Goal: Task Accomplishment & Management: Manage account settings

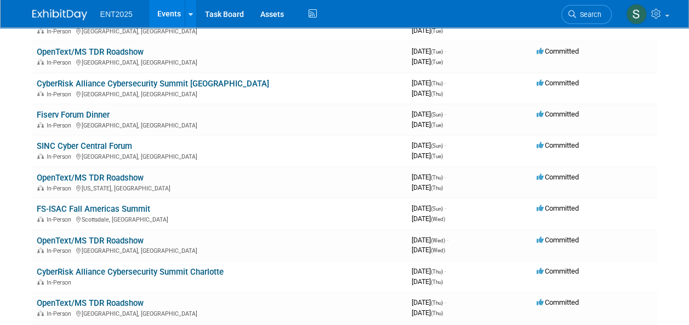
scroll to position [443, 0]
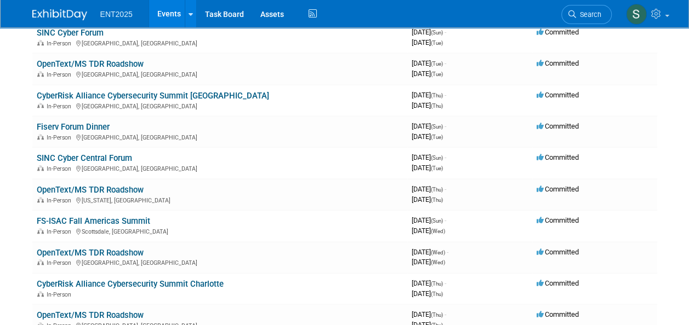
click at [93, 224] on link "FS-ISAC Fall Americas Summit" at bounding box center [93, 221] width 113 height 10
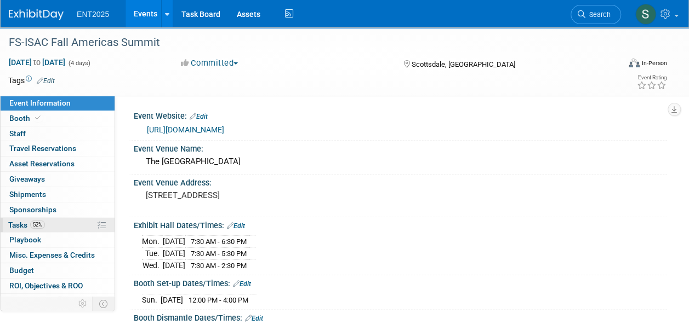
click at [24, 226] on span "Tasks 52%" at bounding box center [26, 225] width 37 height 9
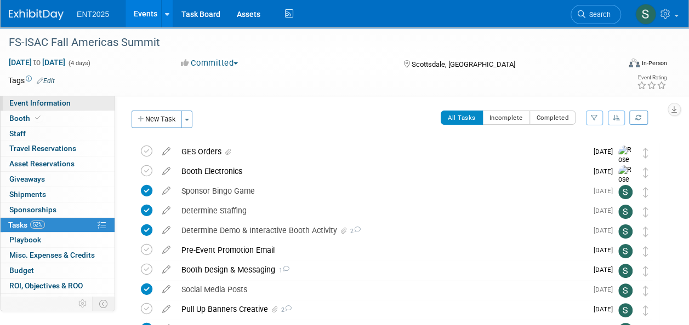
click at [35, 106] on span "Event Information" at bounding box center [39, 103] width 61 height 9
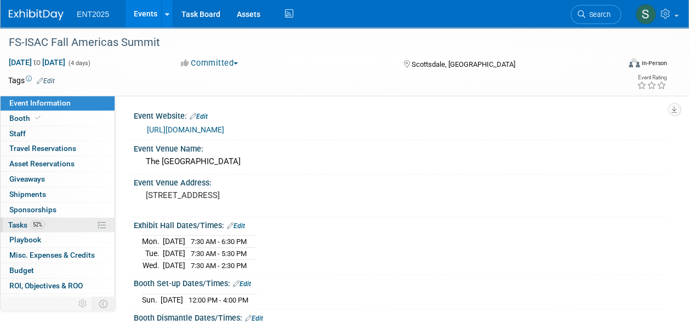
click at [16, 225] on span "Tasks 52%" at bounding box center [26, 225] width 37 height 9
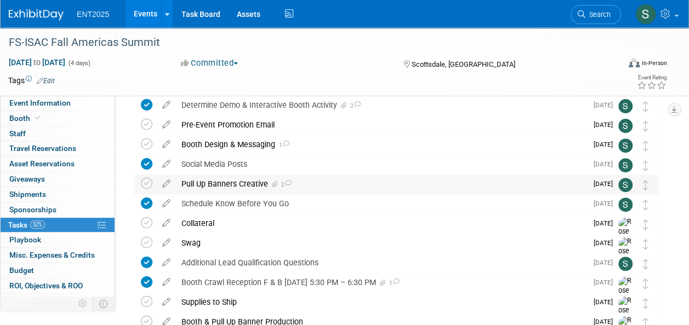
scroll to position [127, 0]
click at [236, 181] on div "Pull Up Banners Creative 2" at bounding box center [381, 183] width 411 height 19
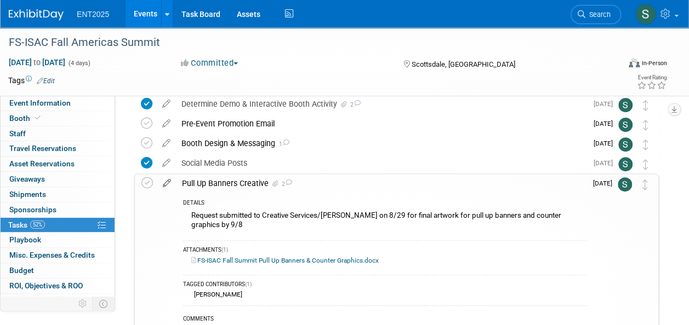
click at [168, 182] on icon at bounding box center [166, 181] width 19 height 14
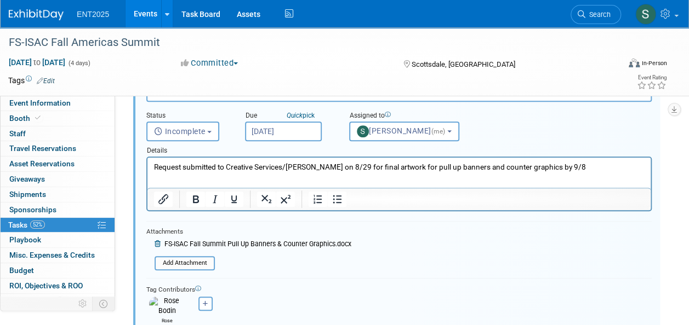
scroll to position [242, 0]
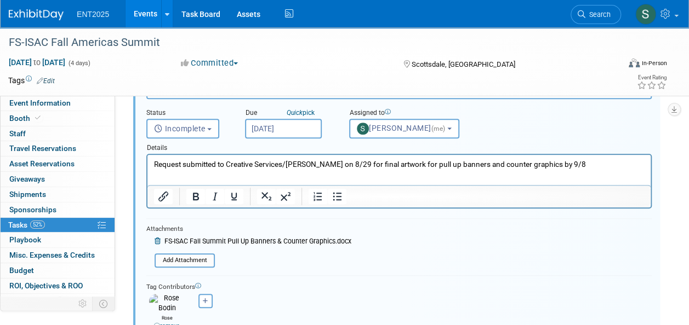
click at [250, 242] on span "FS-ISAC Fall Summit Pull Up Banners & Counter Graphics.docx" at bounding box center [257, 242] width 187 height 8
click at [250, 234] on div "FS-ISAC Fall Summit Pull Up Banners & Counter Graphics.docx Add Attachment" at bounding box center [248, 243] width 205 height 18
click at [243, 238] on span "FS-ISAC Fall Summit Pull Up Banners & Counter Graphics.docx" at bounding box center [257, 242] width 187 height 8
click at [203, 256] on input "file" at bounding box center [158, 261] width 112 height 12
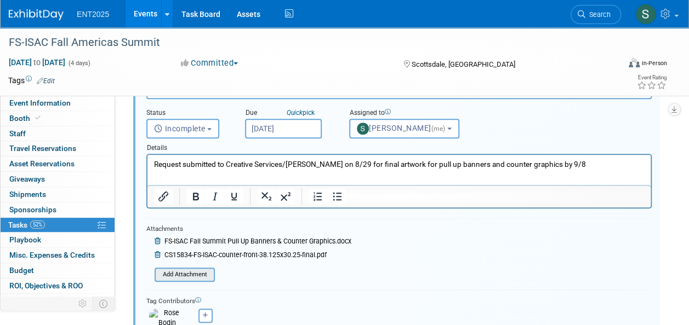
click at [186, 274] on input "file" at bounding box center [158, 275] width 112 height 12
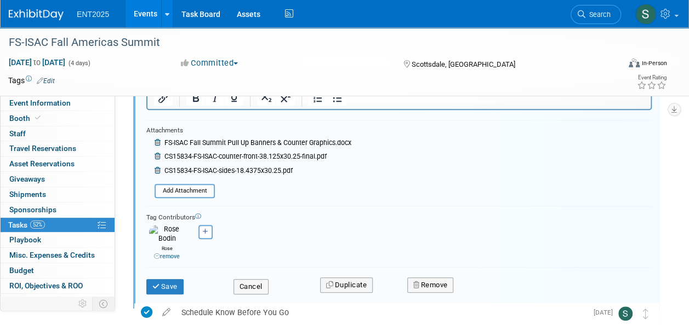
scroll to position [342, 0]
click at [175, 280] on button "Save" at bounding box center [164, 285] width 37 height 15
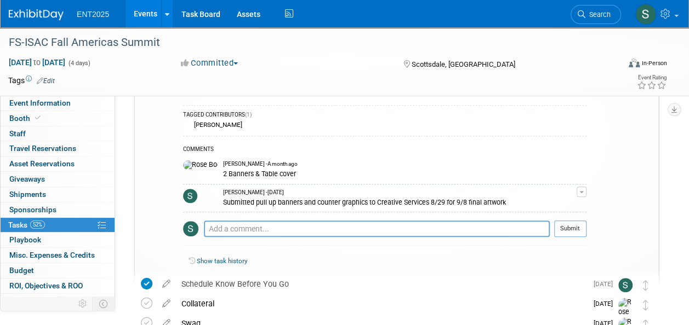
scroll to position [163, 0]
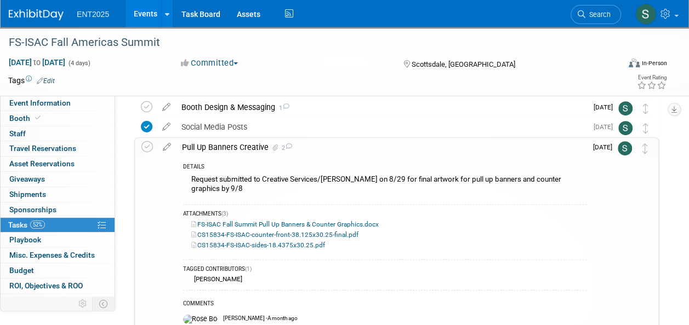
click at [232, 142] on div "Pull Up Banners Creative 2" at bounding box center [381, 147] width 410 height 19
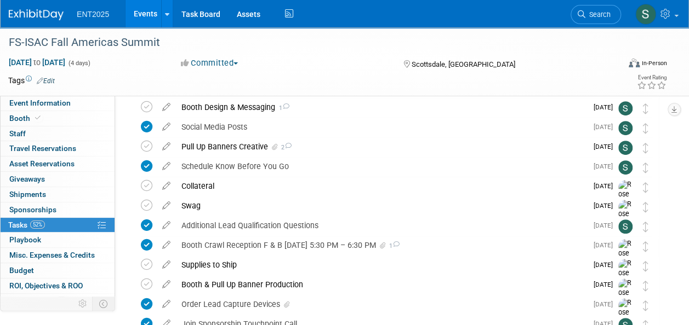
click at [209, 146] on div "Pull Up Banners Creative 2" at bounding box center [381, 146] width 411 height 19
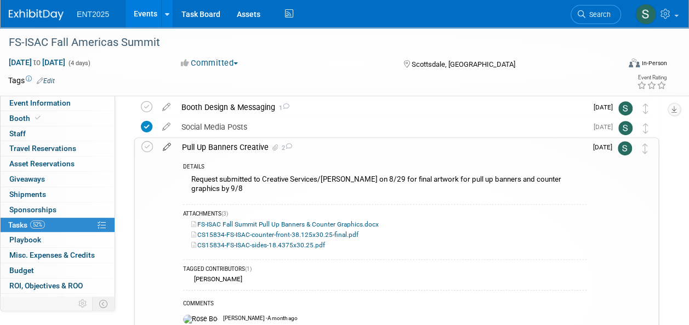
click at [167, 147] on icon at bounding box center [166, 145] width 19 height 14
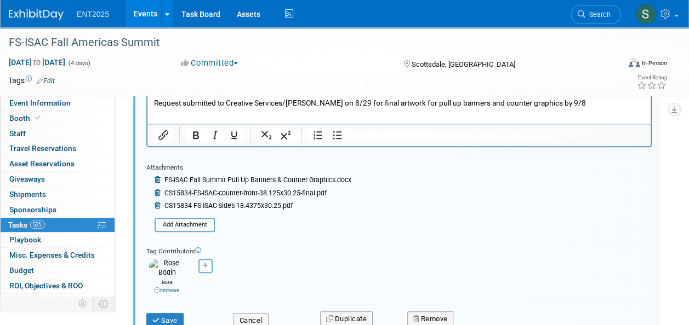
scroll to position [305, 0]
click at [181, 222] on input "file" at bounding box center [158, 224] width 112 height 12
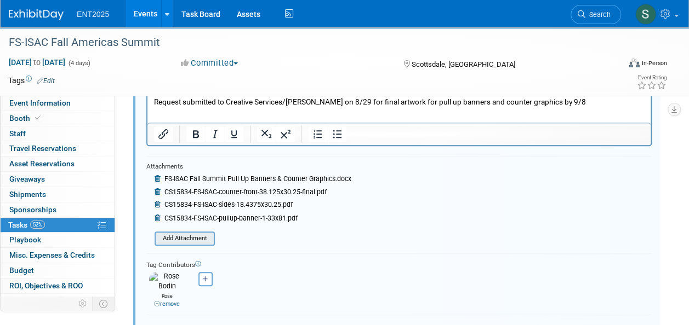
click at [191, 239] on input "file" at bounding box center [158, 239] width 112 height 12
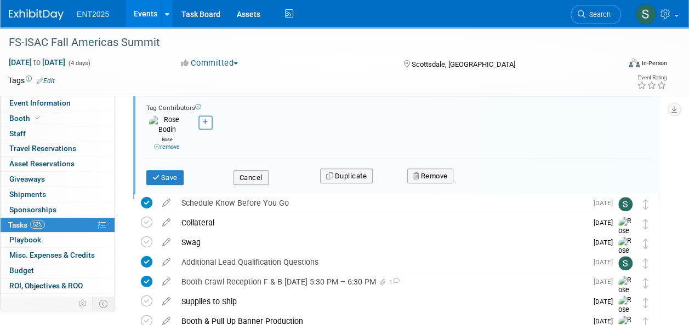
scroll to position [472, 0]
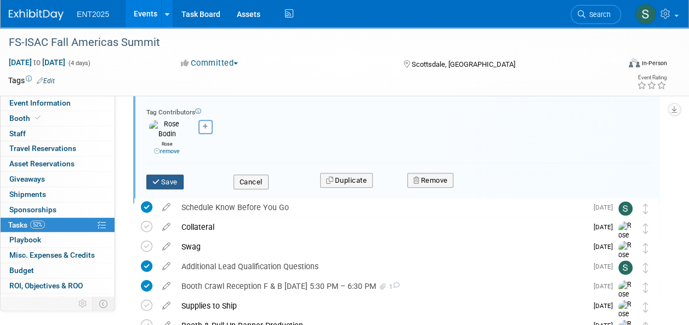
click at [174, 175] on button "Save" at bounding box center [164, 182] width 37 height 15
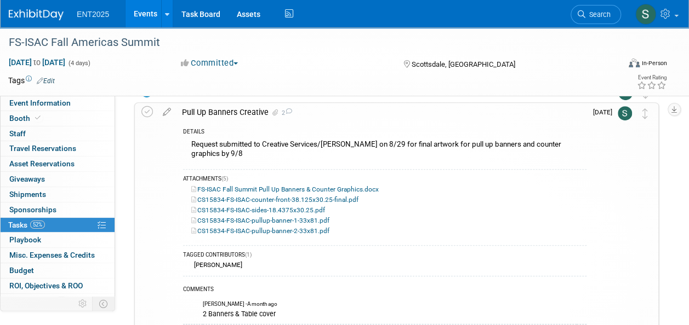
scroll to position [161, 0]
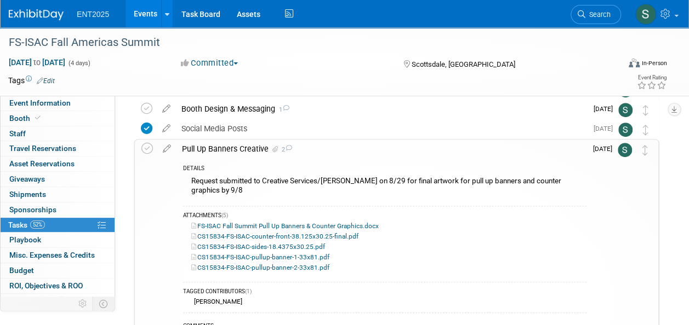
click at [251, 148] on div "Pull Up Banners Creative 2" at bounding box center [381, 149] width 410 height 19
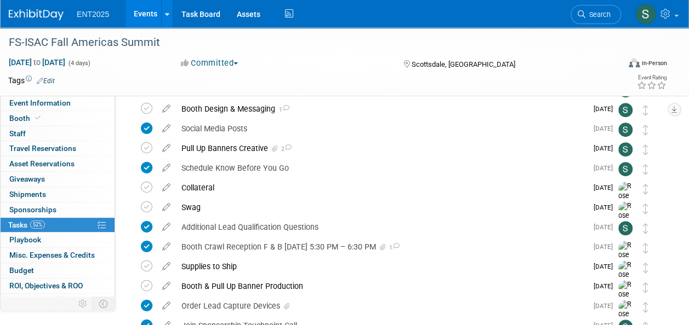
click at [250, 149] on div "Pull Up Banners Creative 2" at bounding box center [381, 148] width 411 height 19
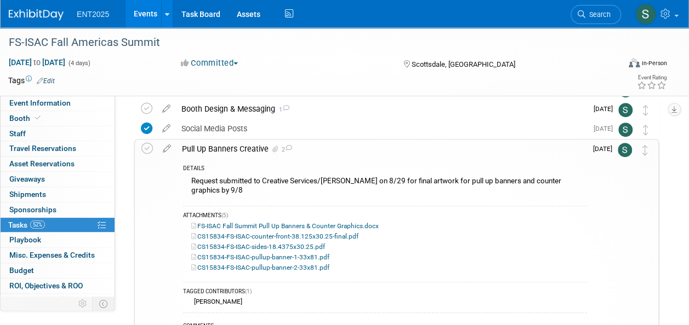
click at [255, 148] on div "Pull Up Banners Creative 2" at bounding box center [381, 149] width 410 height 19
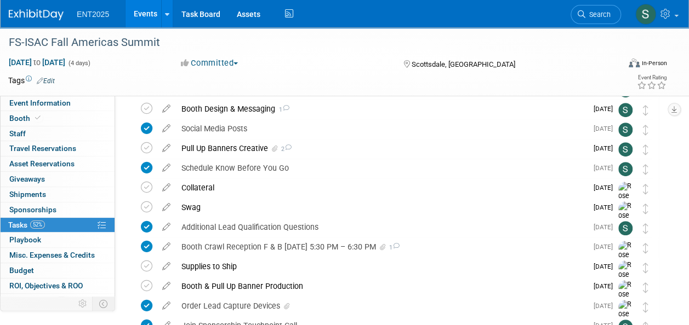
click at [255, 149] on div "Pull Up Banners Creative 2" at bounding box center [381, 148] width 411 height 19
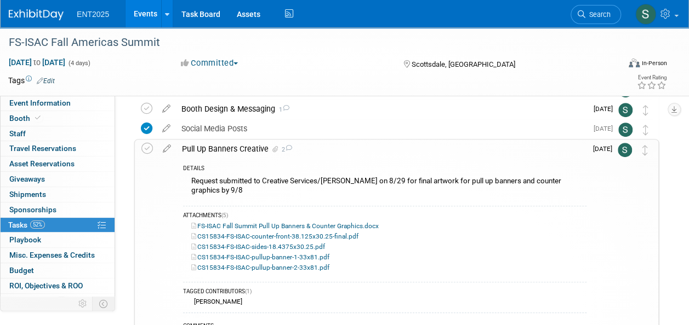
click at [255, 149] on div "Pull Up Banners Creative 2" at bounding box center [381, 149] width 410 height 19
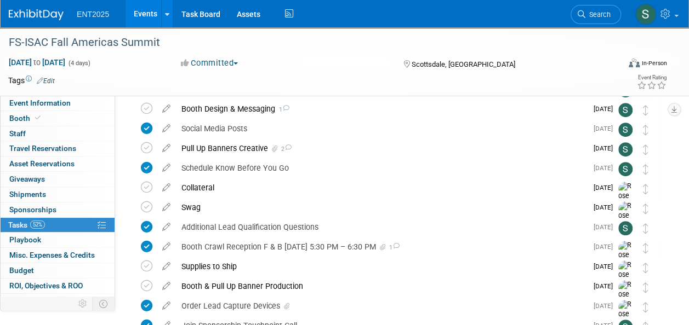
click at [254, 148] on div "Pull Up Banners Creative 2" at bounding box center [381, 148] width 411 height 19
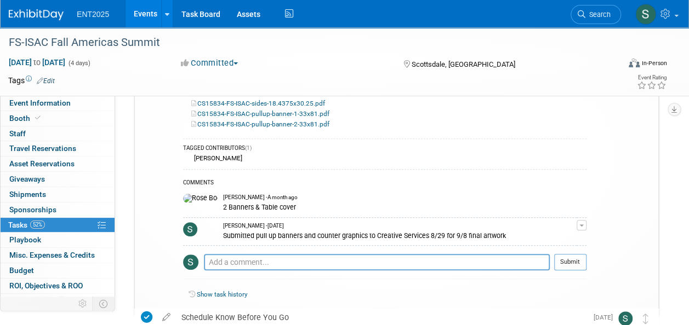
scroll to position [309, 0]
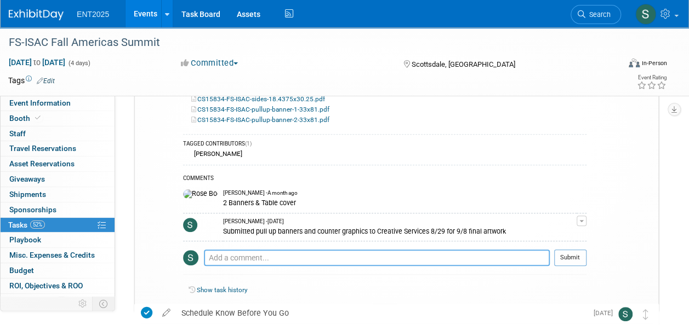
click at [278, 250] on textarea at bounding box center [377, 258] width 346 height 16
type textarea "W"
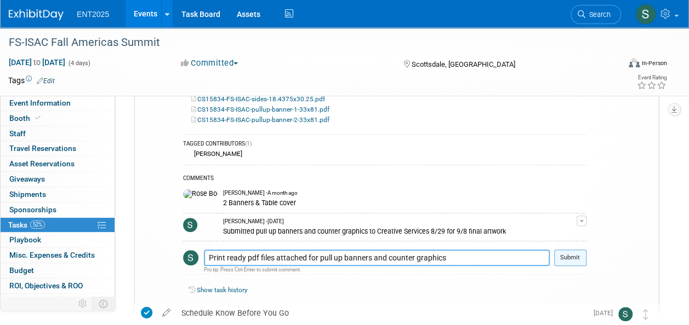
type textarea "Print ready pdf files attached for pull up banners and counter graphics"
click at [565, 250] on button "Submit" at bounding box center [570, 258] width 32 height 16
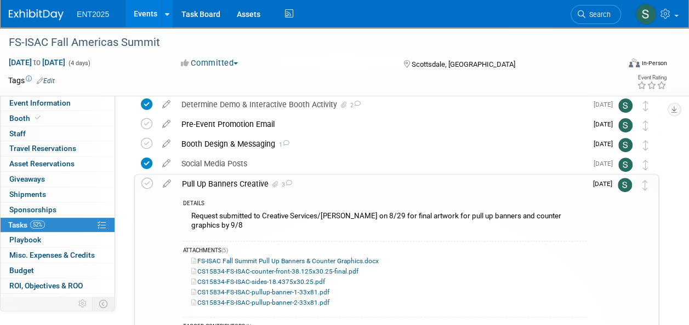
scroll to position [129, 0]
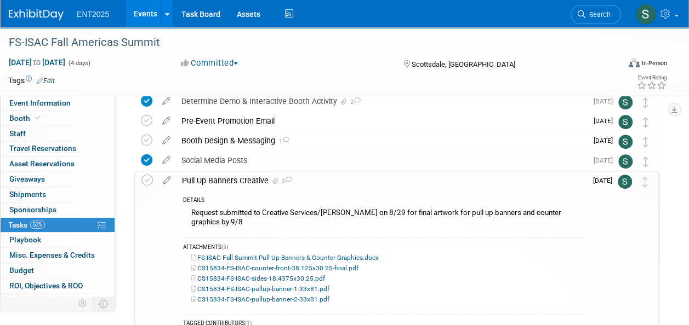
click at [252, 180] on div "Pull Up Banners Creative 3" at bounding box center [381, 180] width 410 height 19
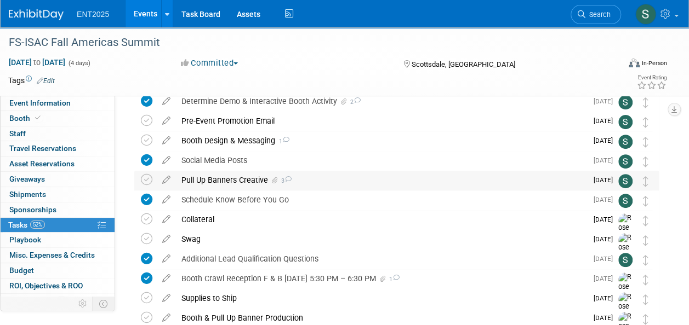
click at [223, 180] on div "Pull Up Banners Creative 3" at bounding box center [381, 180] width 411 height 19
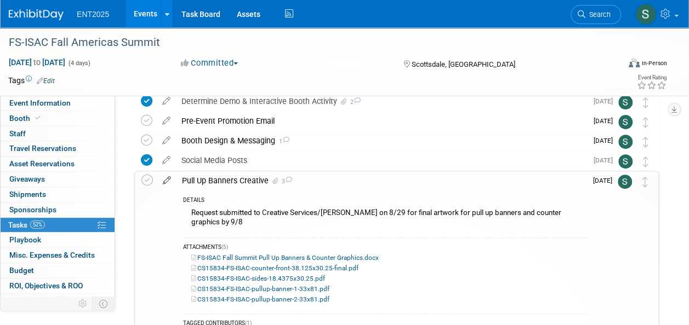
click at [167, 180] on icon at bounding box center [166, 178] width 19 height 14
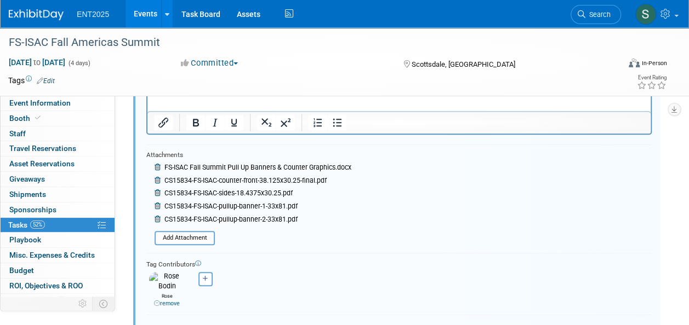
scroll to position [403, 0]
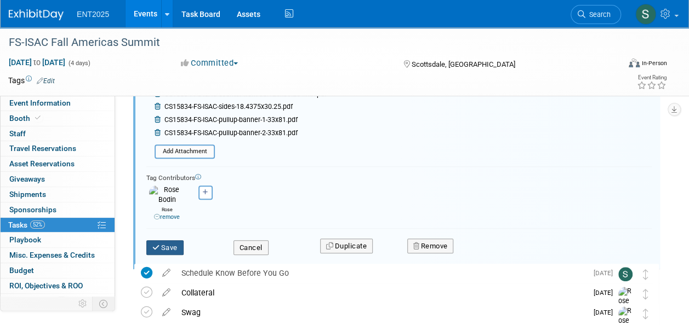
click at [160, 244] on icon "submit" at bounding box center [156, 247] width 9 height 7
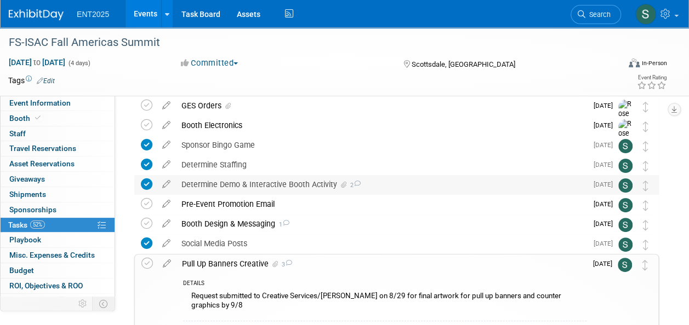
scroll to position [56, 0]
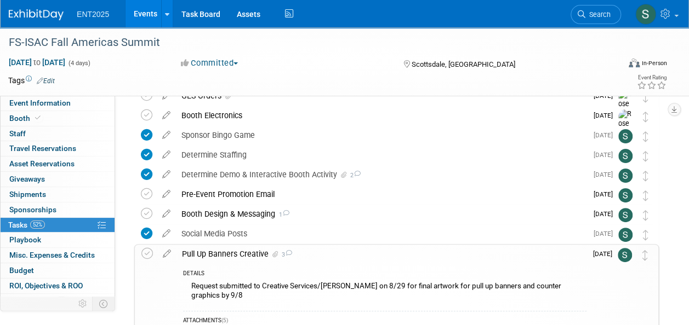
click at [205, 251] on div "Pull Up Banners Creative 3" at bounding box center [381, 254] width 410 height 19
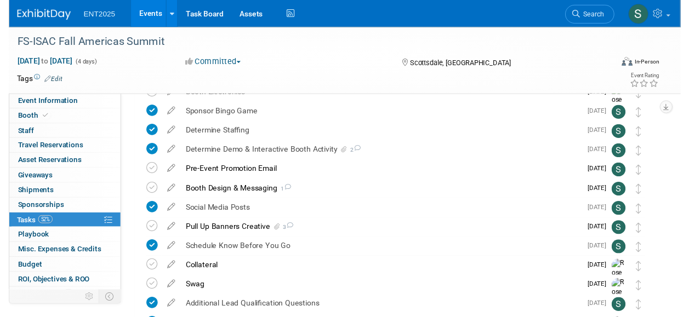
scroll to position [79, 0]
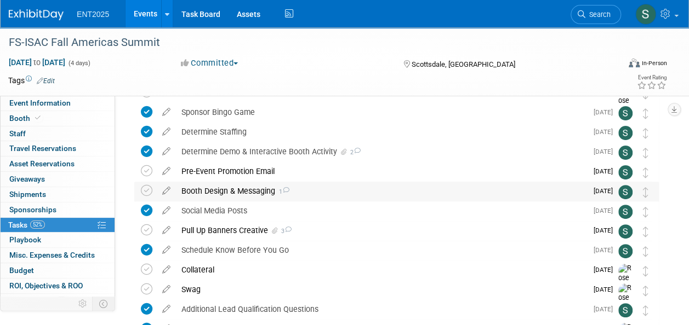
click at [244, 191] on div "Booth Design & Messaging 1" at bounding box center [381, 191] width 411 height 19
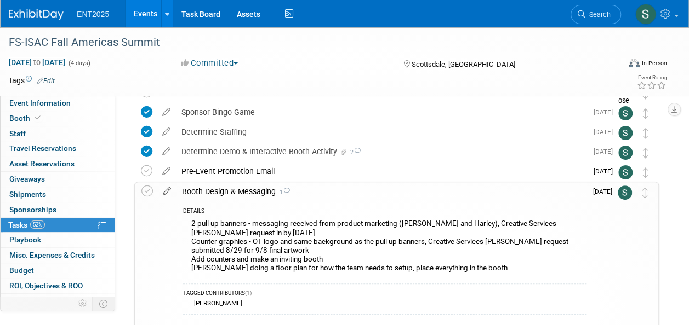
click at [168, 188] on icon at bounding box center [166, 189] width 19 height 14
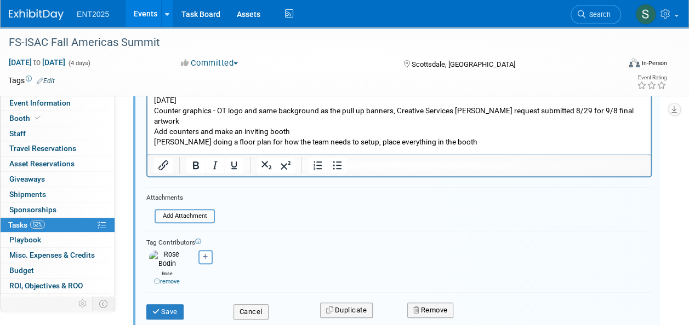
scroll to position [283, 0]
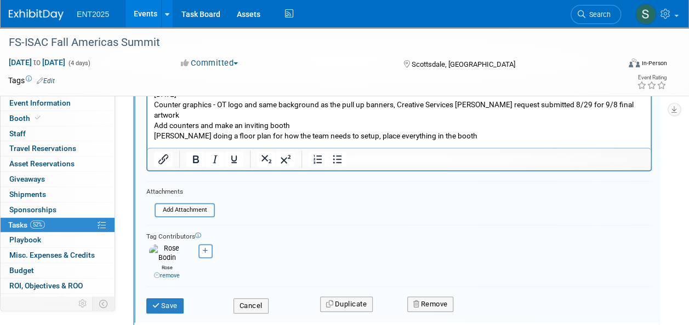
type input "Booth Design & Messaging"
click at [172, 301] on button "Save" at bounding box center [164, 306] width 37 height 15
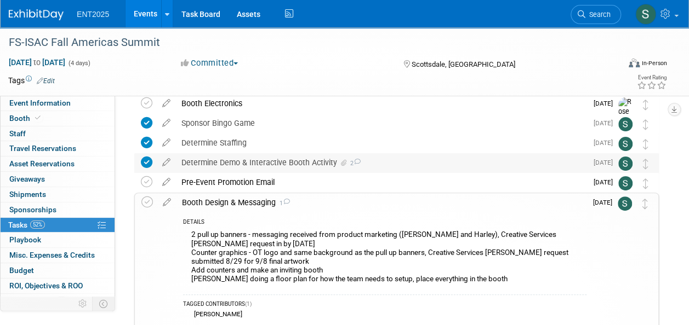
scroll to position [69, 0]
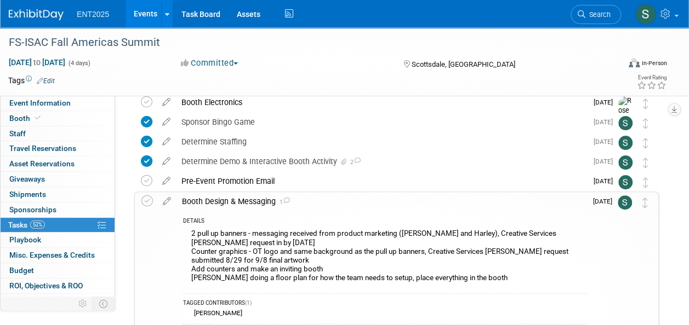
click at [230, 198] on div "Booth Design & Messaging 1" at bounding box center [381, 201] width 410 height 19
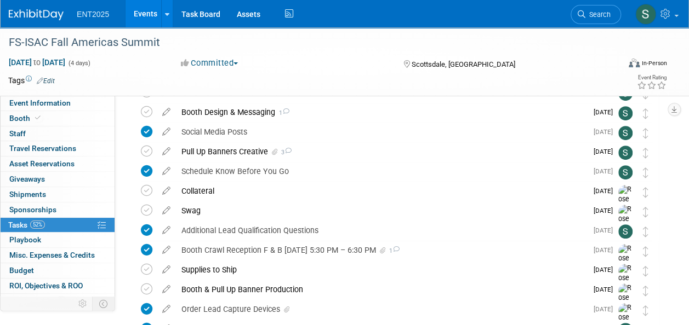
scroll to position [156, 0]
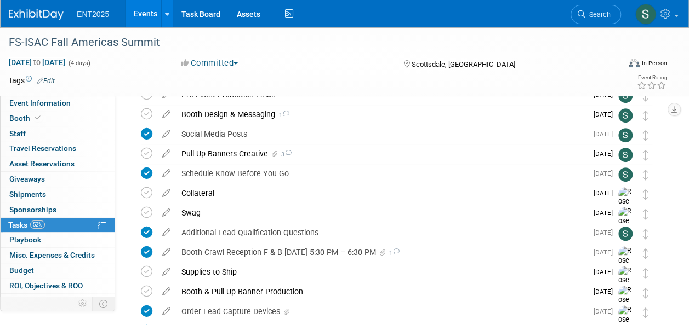
click at [246, 153] on div "Pull Up Banners Creative 3" at bounding box center [381, 154] width 411 height 19
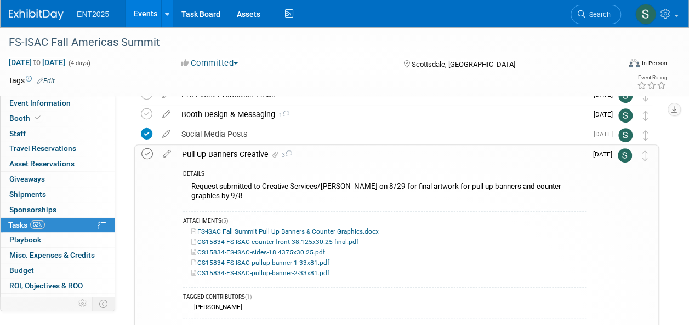
click at [146, 153] on icon at bounding box center [147, 154] width 12 height 12
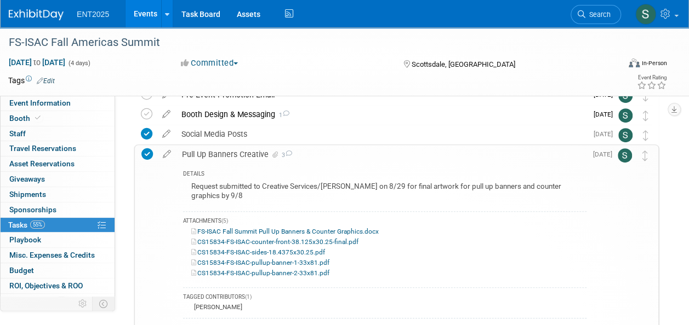
click at [205, 157] on div "Pull Up Banners Creative 3" at bounding box center [381, 154] width 410 height 19
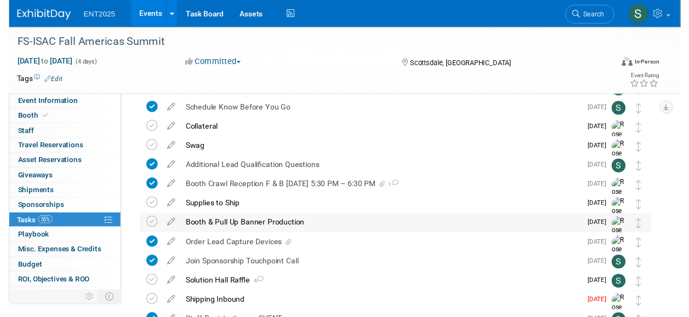
scroll to position [222, 0]
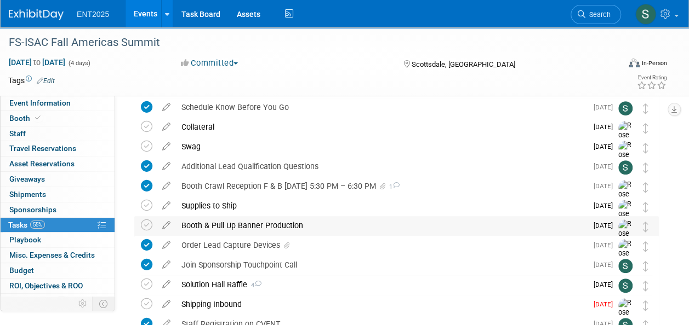
click at [259, 223] on div "Booth & Pull Up Banner Production" at bounding box center [381, 225] width 411 height 19
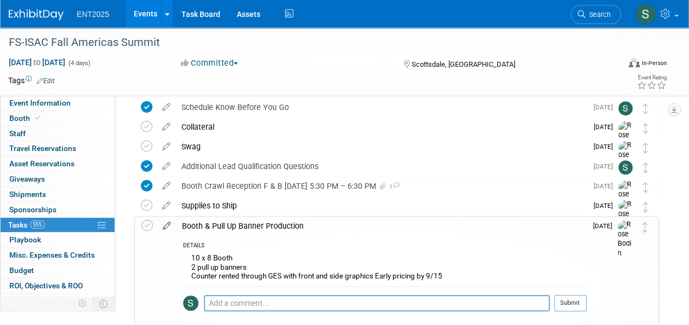
click at [168, 226] on icon at bounding box center [166, 224] width 19 height 14
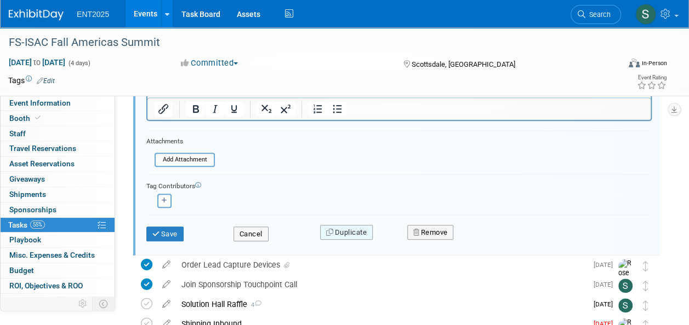
scroll to position [495, 0]
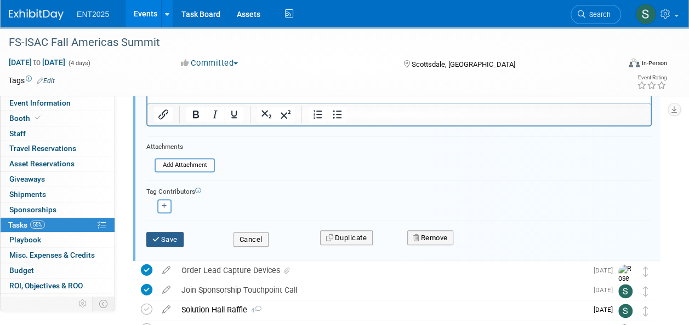
click at [169, 239] on button "Save" at bounding box center [164, 239] width 37 height 15
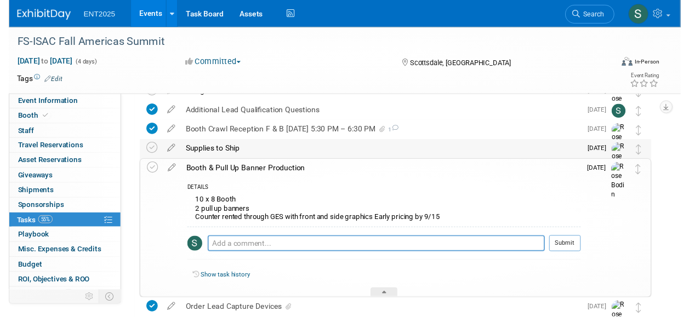
scroll to position [277, 0]
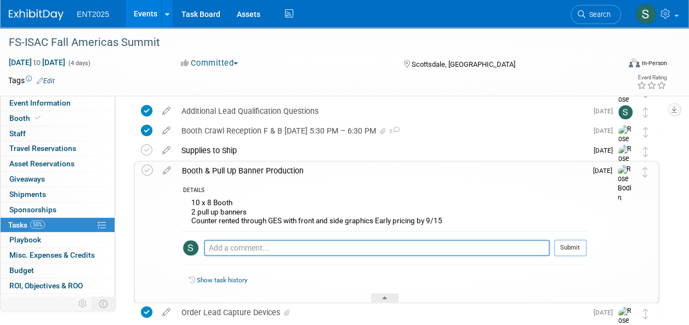
click at [286, 169] on div "Booth & Pull Up Banner Production" at bounding box center [381, 171] width 410 height 19
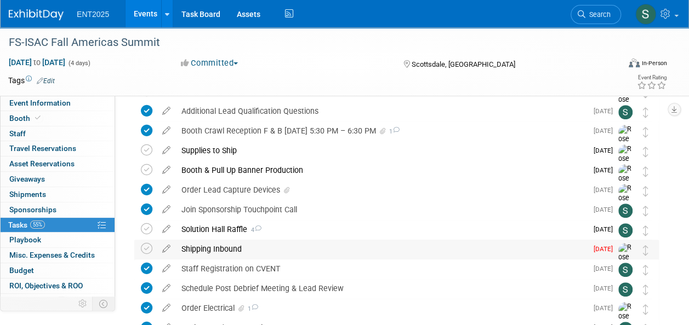
click at [222, 247] on div "Shipping Inbound" at bounding box center [381, 249] width 411 height 19
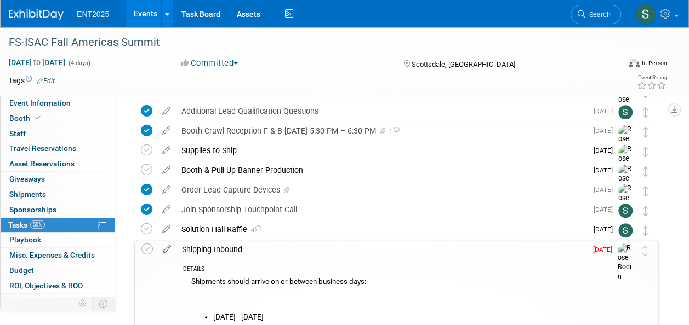
click at [165, 249] on icon at bounding box center [166, 247] width 19 height 14
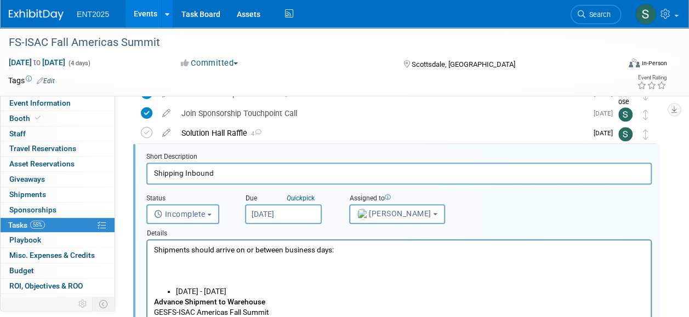
scroll to position [375, 0]
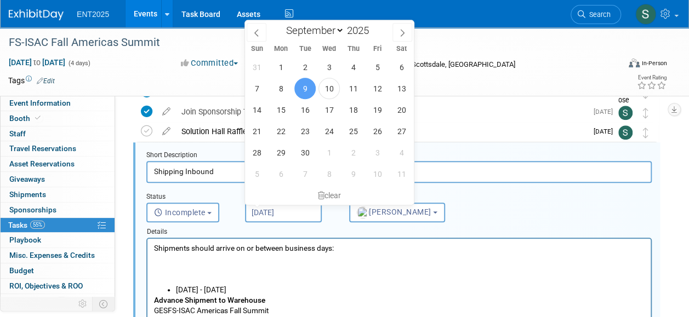
click at [290, 214] on input "Sep 9, 2025" at bounding box center [283, 213] width 77 height 20
click at [515, 294] on li "Tuesday, September 2, 2025 - Wednesday, October 1, 2025" at bounding box center [410, 290] width 468 height 10
click at [468, 285] on li "Tuesday, September 2, 2025 - Wednesday, October 1, 2025" at bounding box center [410, 290] width 468 height 10
click at [505, 122] on div "Solution Hall Raffle 4" at bounding box center [381, 131] width 411 height 19
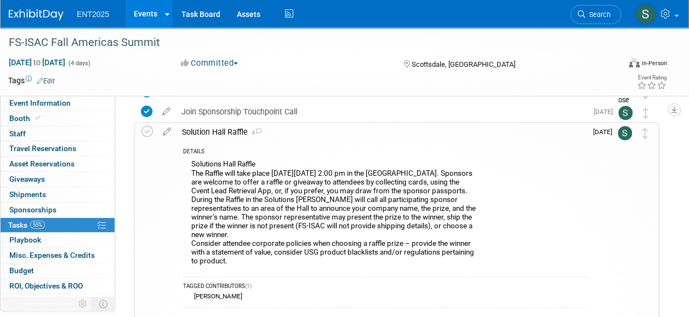
click at [221, 129] on div "Solution Hall Raffle 4" at bounding box center [381, 132] width 410 height 19
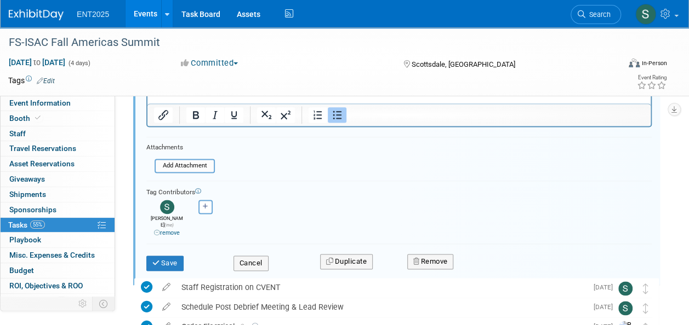
scroll to position [653, 0]
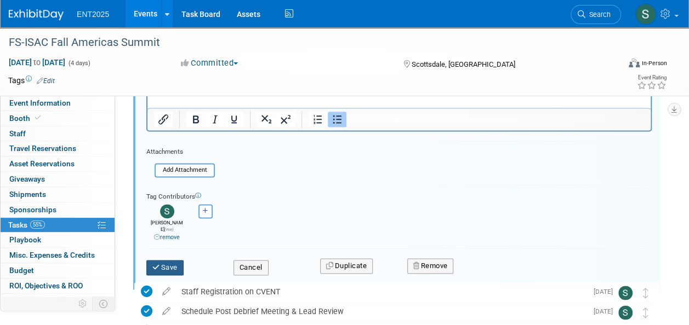
drag, startPoint x: 167, startPoint y: 260, endPoint x: 198, endPoint y: 251, distance: 32.3
click at [166, 260] on button "Save" at bounding box center [164, 267] width 37 height 15
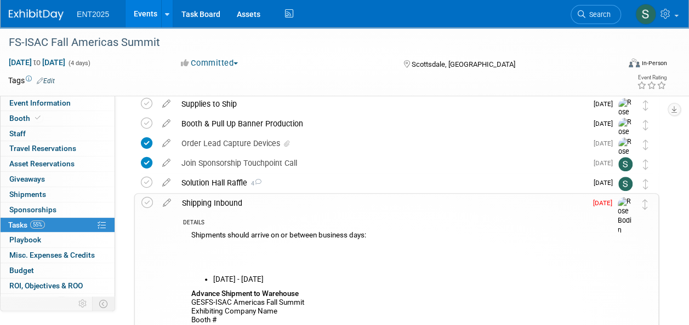
scroll to position [322, 0]
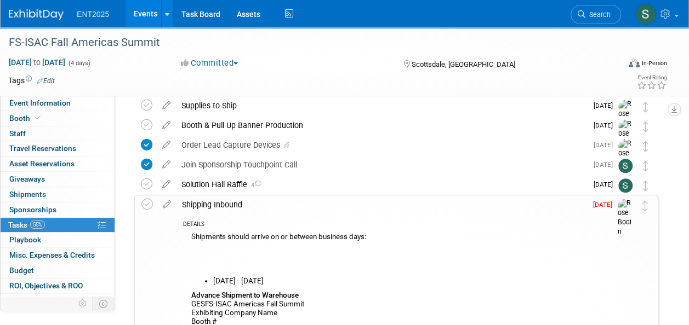
click at [225, 205] on div "Shipping Inbound" at bounding box center [381, 205] width 410 height 19
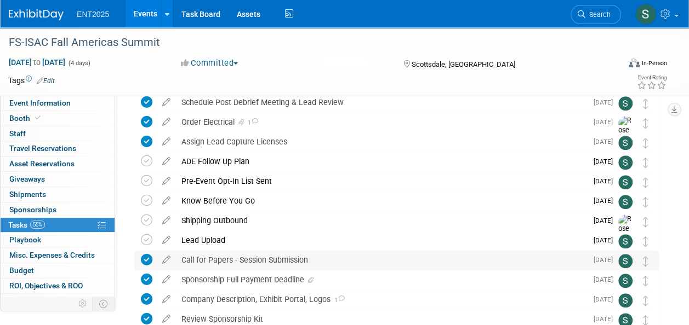
scroll to position [462, 0]
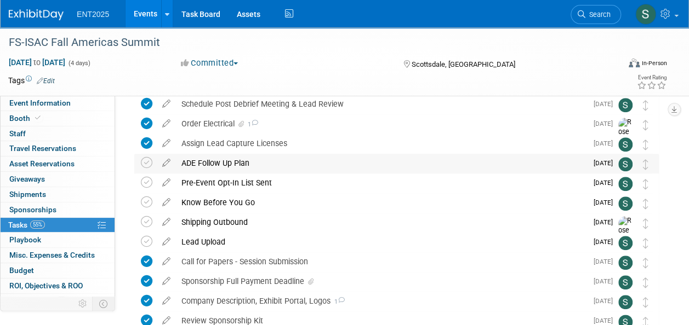
click at [212, 161] on div "ADE Follow Up Plan" at bounding box center [381, 163] width 411 height 19
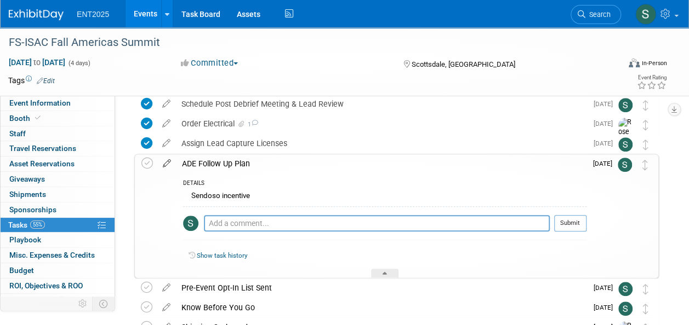
click at [168, 164] on icon at bounding box center [166, 161] width 19 height 14
select select "8"
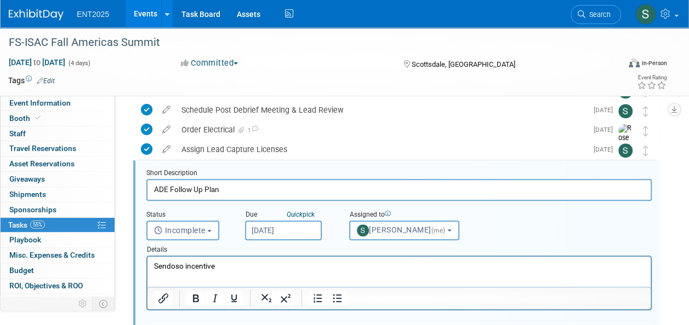
scroll to position [455, 0]
click at [293, 232] on input "Sep 16, 2025" at bounding box center [283, 231] width 77 height 20
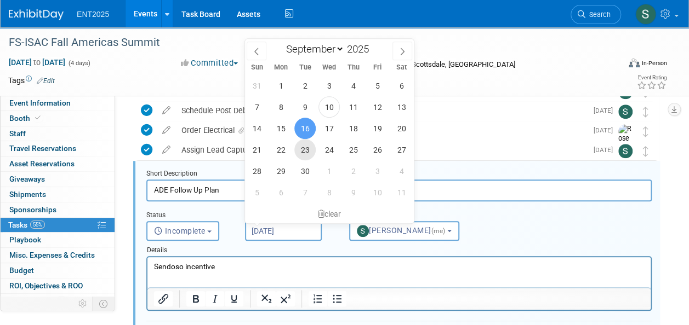
click at [302, 149] on span "23" at bounding box center [304, 149] width 21 height 21
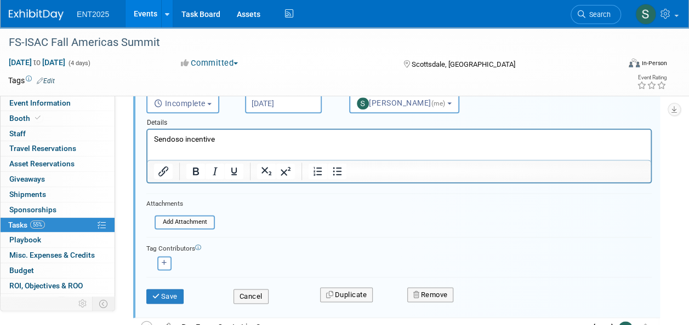
scroll to position [585, 0]
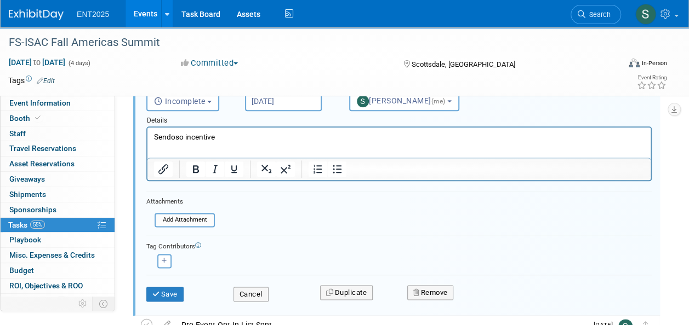
click at [301, 102] on input "Sep 23, 2025" at bounding box center [283, 101] width 77 height 20
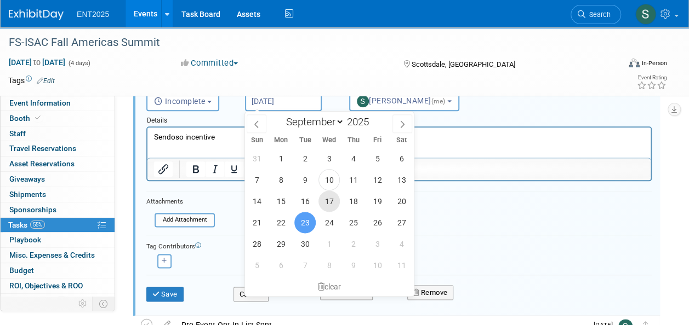
click at [334, 203] on span "17" at bounding box center [328, 201] width 21 height 21
type input "Sep 17, 2025"
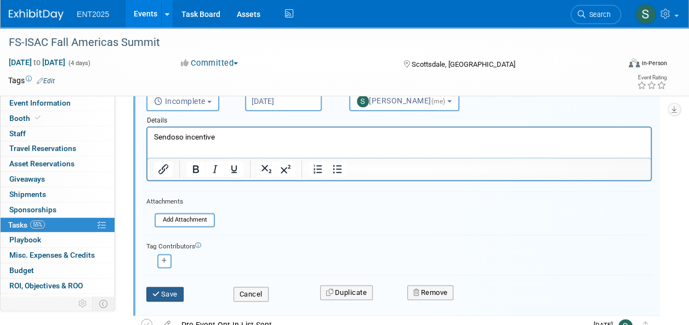
click at [170, 295] on button "Save" at bounding box center [164, 294] width 37 height 15
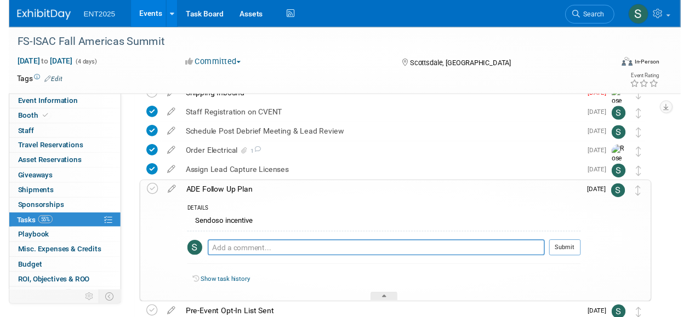
scroll to position [433, 0]
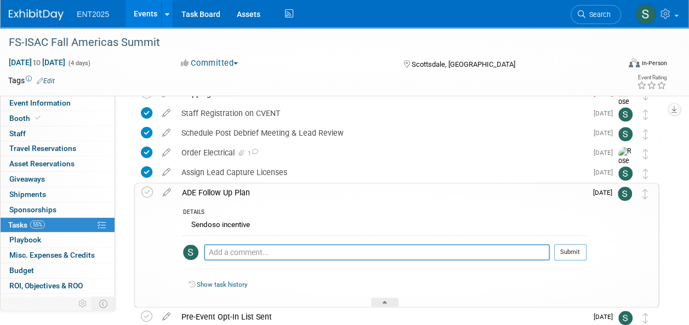
click at [248, 192] on div "ADE Follow Up Plan" at bounding box center [381, 193] width 410 height 19
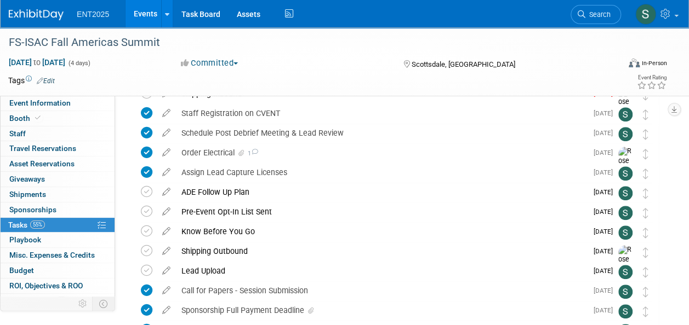
click at [206, 192] on div "ADE Follow Up Plan" at bounding box center [381, 192] width 411 height 19
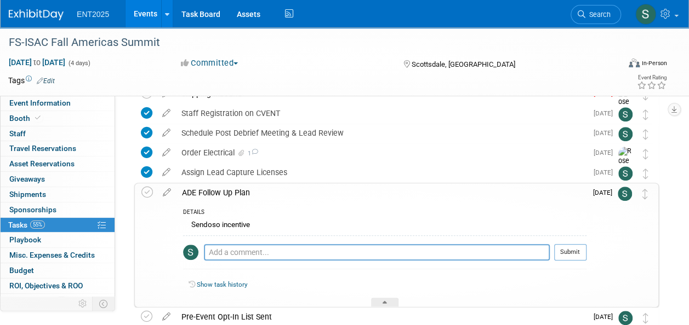
click at [167, 195] on icon at bounding box center [166, 191] width 19 height 14
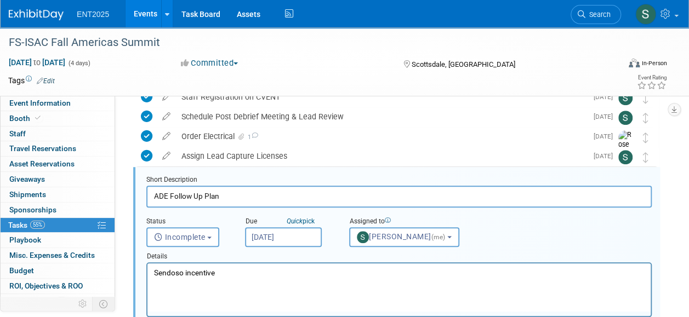
scroll to position [455, 0]
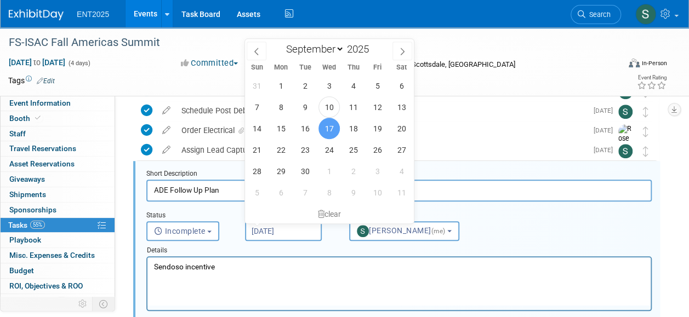
click at [279, 227] on input "Sep 17, 2025" at bounding box center [283, 231] width 77 height 20
click at [376, 127] on span "19" at bounding box center [376, 128] width 21 height 21
type input "Sep 19, 2025"
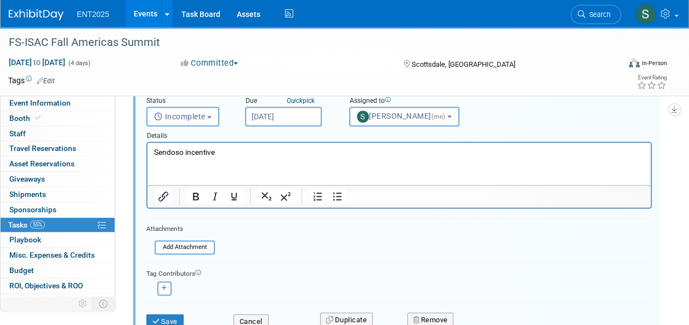
scroll to position [566, 0]
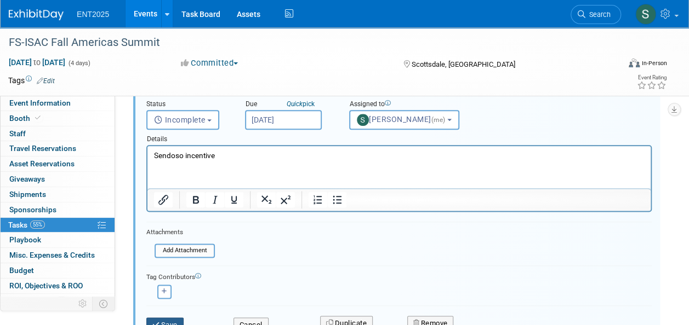
click at [176, 320] on button "Save" at bounding box center [164, 325] width 37 height 15
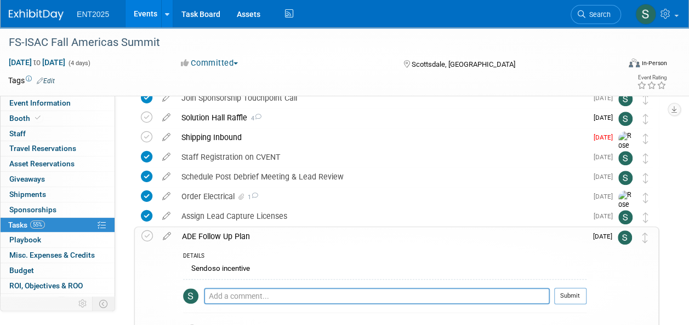
scroll to position [386, 0]
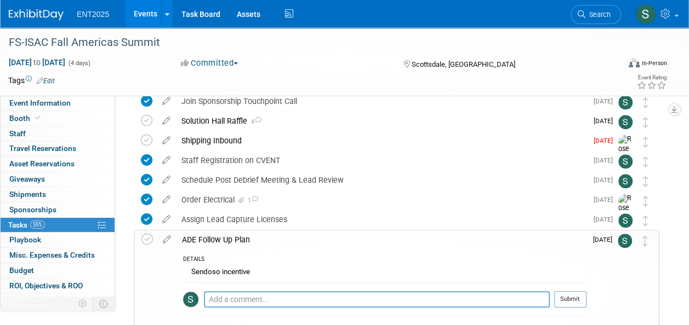
click at [245, 242] on div "ADE Follow Up Plan" at bounding box center [381, 240] width 410 height 19
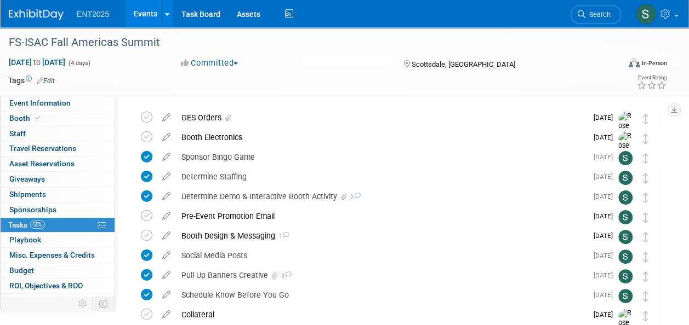
scroll to position [0, 0]
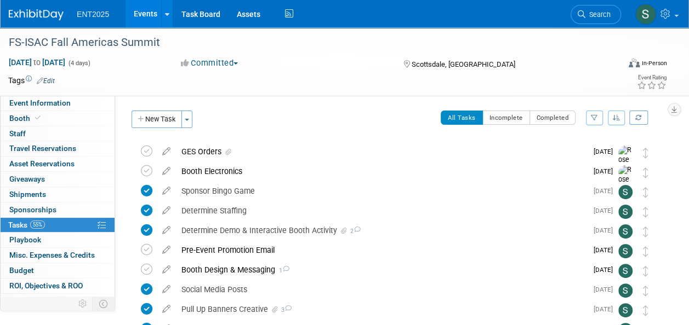
click at [146, 14] on link "Events" at bounding box center [145, 13] width 40 height 27
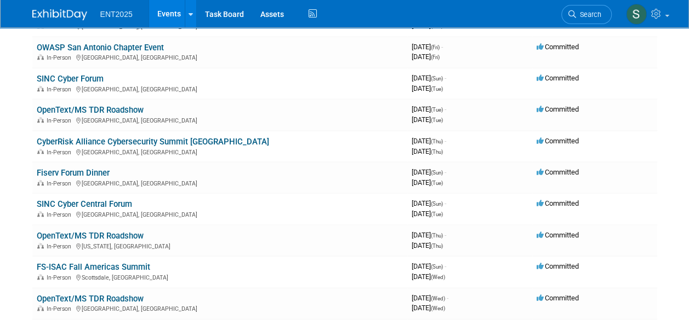
scroll to position [413, 0]
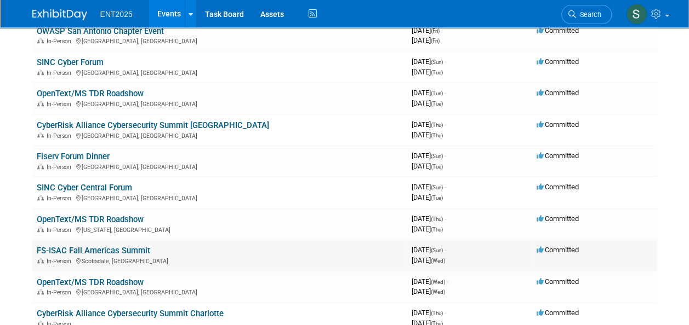
click at [92, 251] on link "FS-ISAC Fall Americas Summit" at bounding box center [93, 251] width 113 height 10
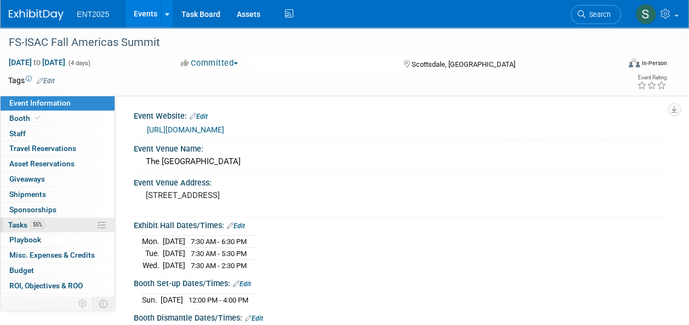
click at [21, 222] on span "Tasks 55%" at bounding box center [26, 225] width 37 height 9
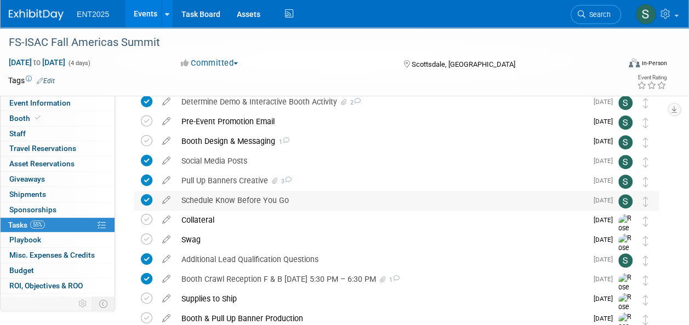
scroll to position [131, 0]
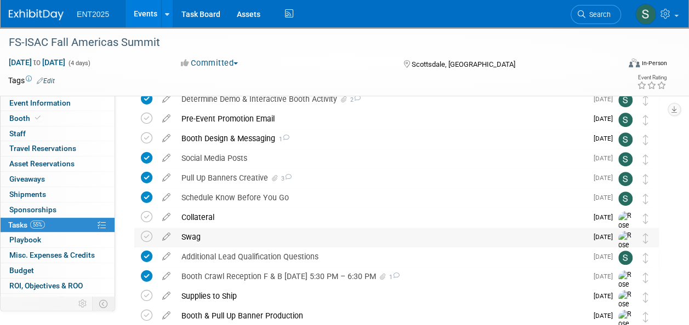
click at [195, 238] on div "Swag" at bounding box center [381, 237] width 411 height 19
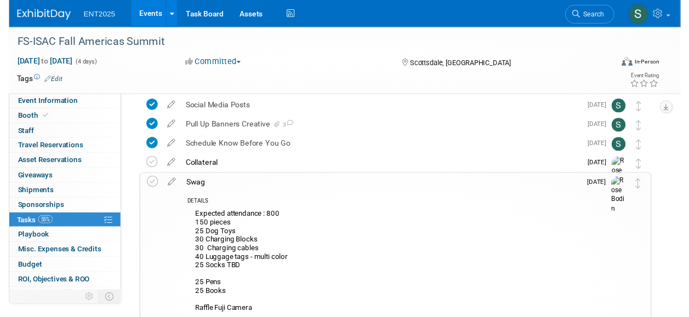
scroll to position [184, 0]
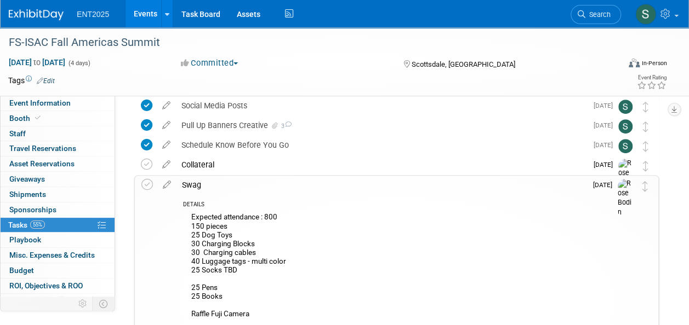
click at [164, 178] on icon at bounding box center [166, 183] width 19 height 14
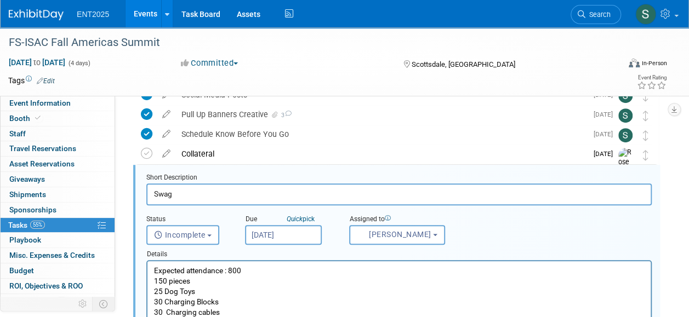
scroll to position [199, 0]
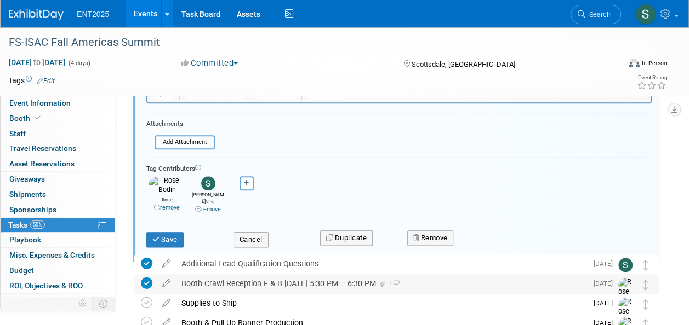
scroll to position [536, 0]
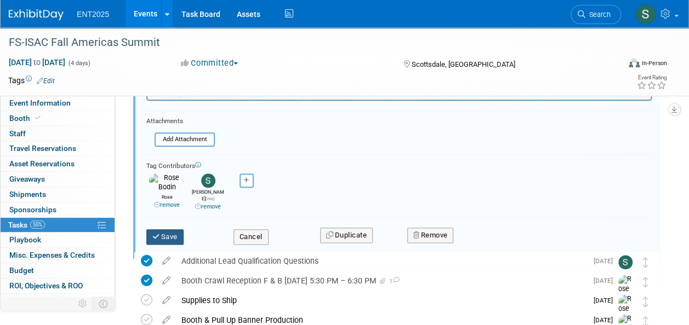
click at [159, 233] on icon "submit" at bounding box center [156, 236] width 9 height 7
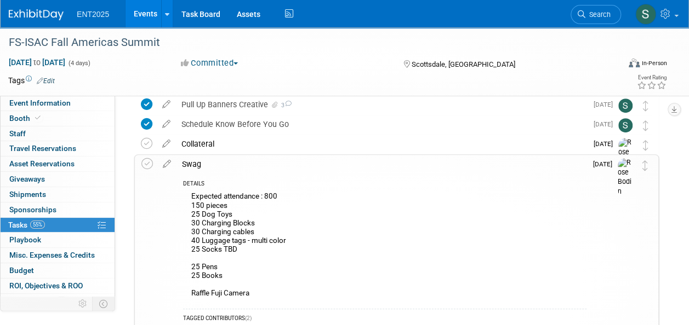
scroll to position [196, 0]
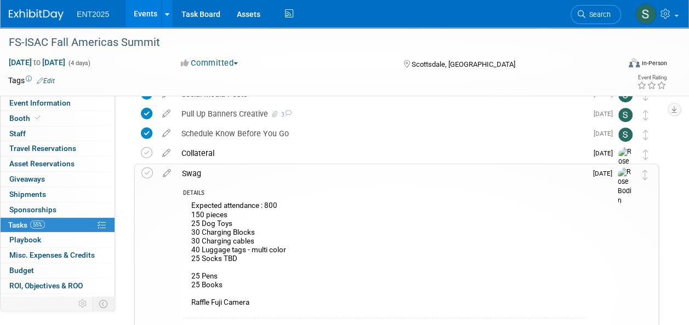
click at [195, 169] on div "Swag" at bounding box center [381, 173] width 410 height 19
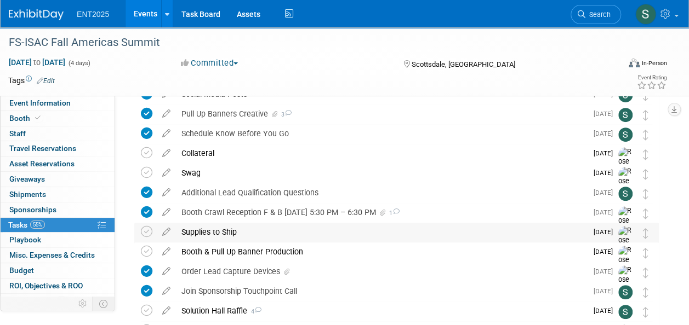
click at [209, 228] on div "Supplies to Ship" at bounding box center [381, 232] width 411 height 19
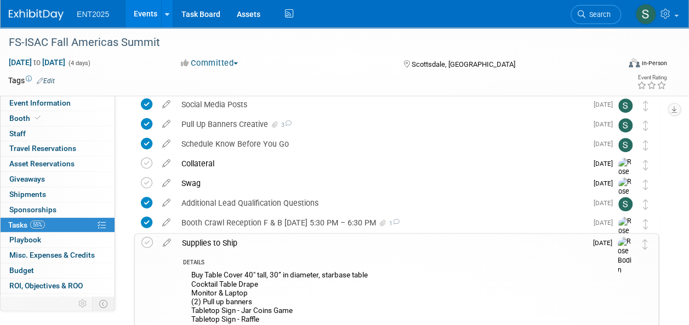
scroll to position [209, 0]
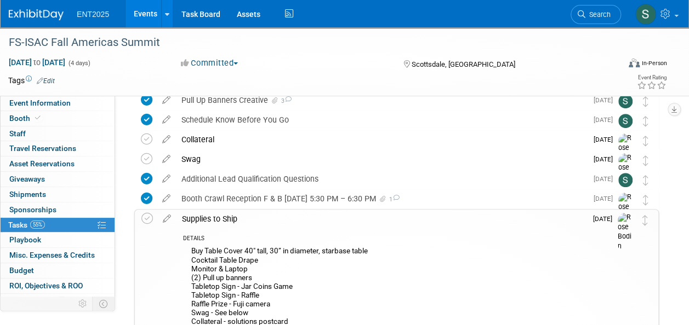
click at [211, 220] on div "Supplies to Ship" at bounding box center [381, 219] width 410 height 19
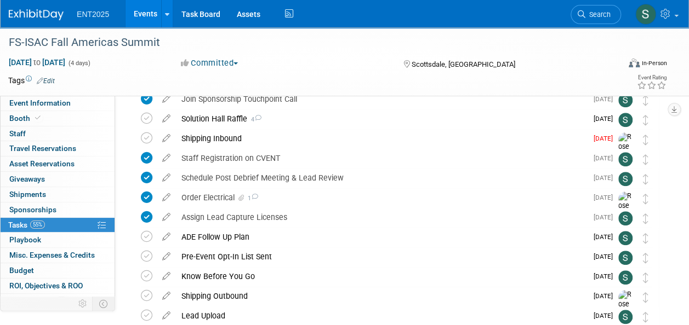
scroll to position [390, 0]
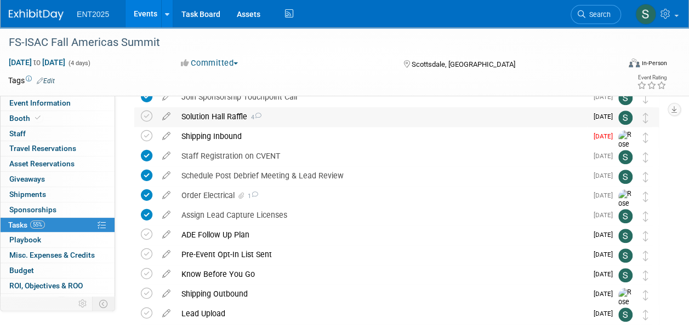
click at [226, 117] on div "Solution Hall Raffle 4" at bounding box center [381, 116] width 411 height 19
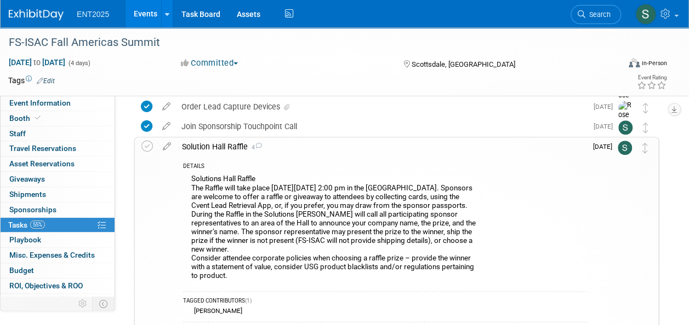
scroll to position [328, 0]
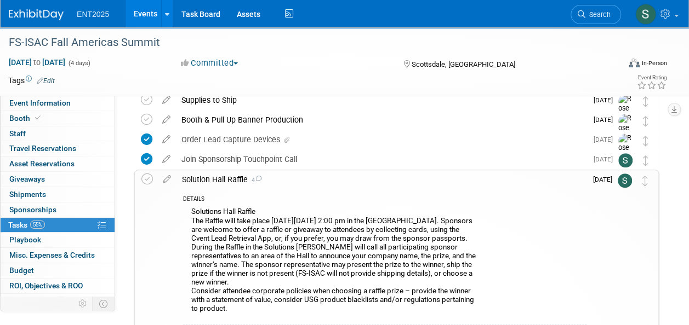
click at [226, 182] on div "Solution Hall Raffle 4" at bounding box center [381, 179] width 410 height 19
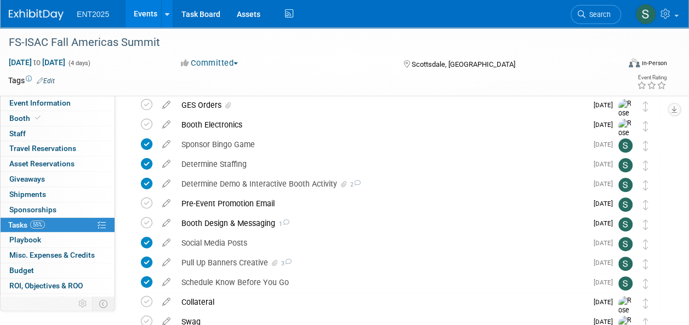
scroll to position [0, 0]
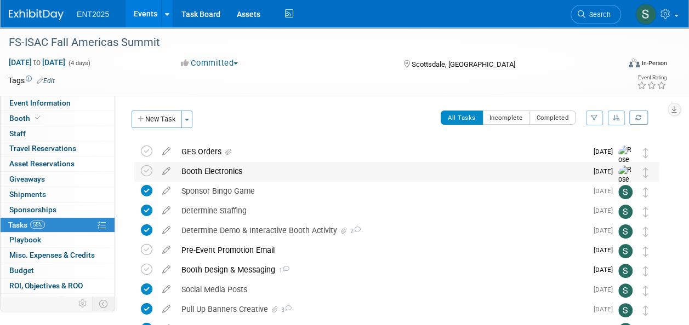
click at [220, 171] on div "Booth Electronics" at bounding box center [381, 171] width 411 height 19
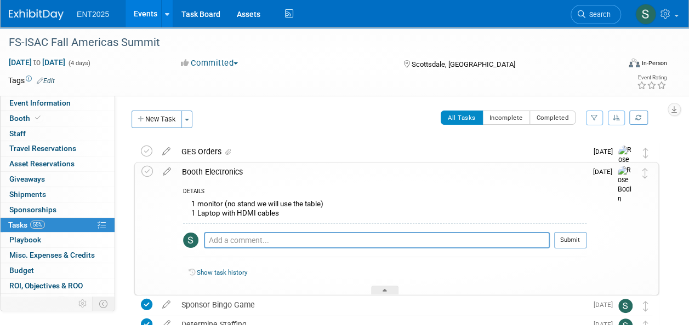
click at [220, 171] on div "Booth Electronics" at bounding box center [381, 172] width 410 height 19
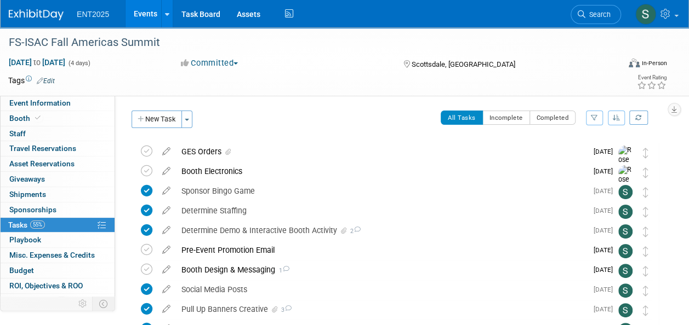
click at [141, 12] on link "Events" at bounding box center [145, 13] width 40 height 27
